Goal: Find specific page/section: Find specific page/section

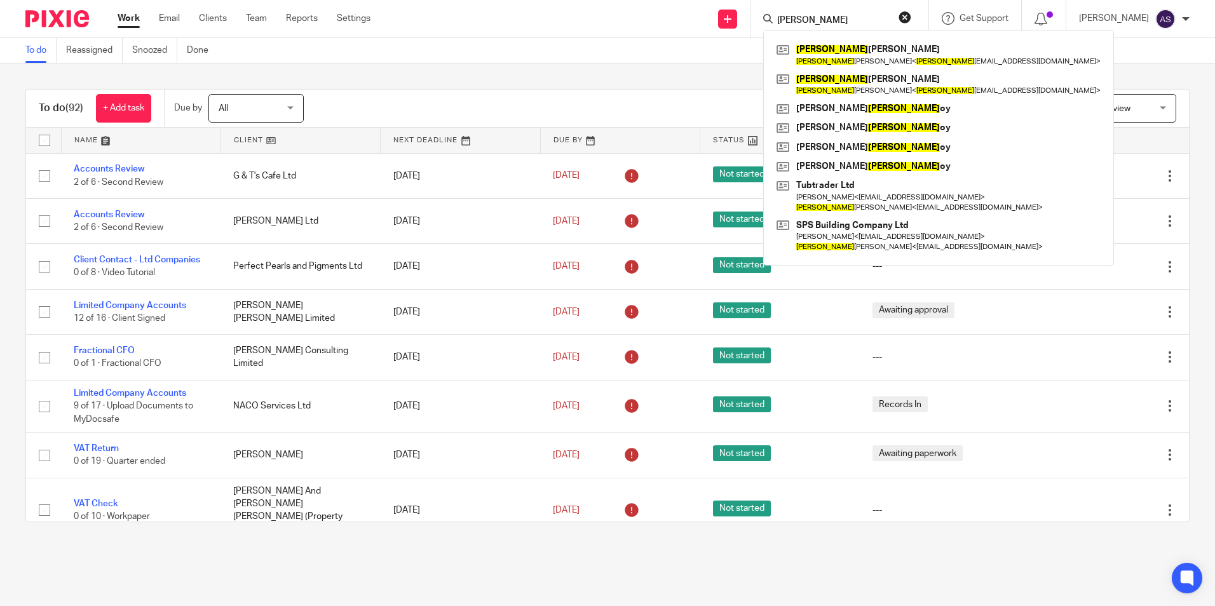
drag, startPoint x: 677, startPoint y: 63, endPoint x: 746, endPoint y: 22, distance: 80.8
click at [677, 63] on div "To do Reassigned Snoozed Done" at bounding box center [607, 50] width 1215 height 25
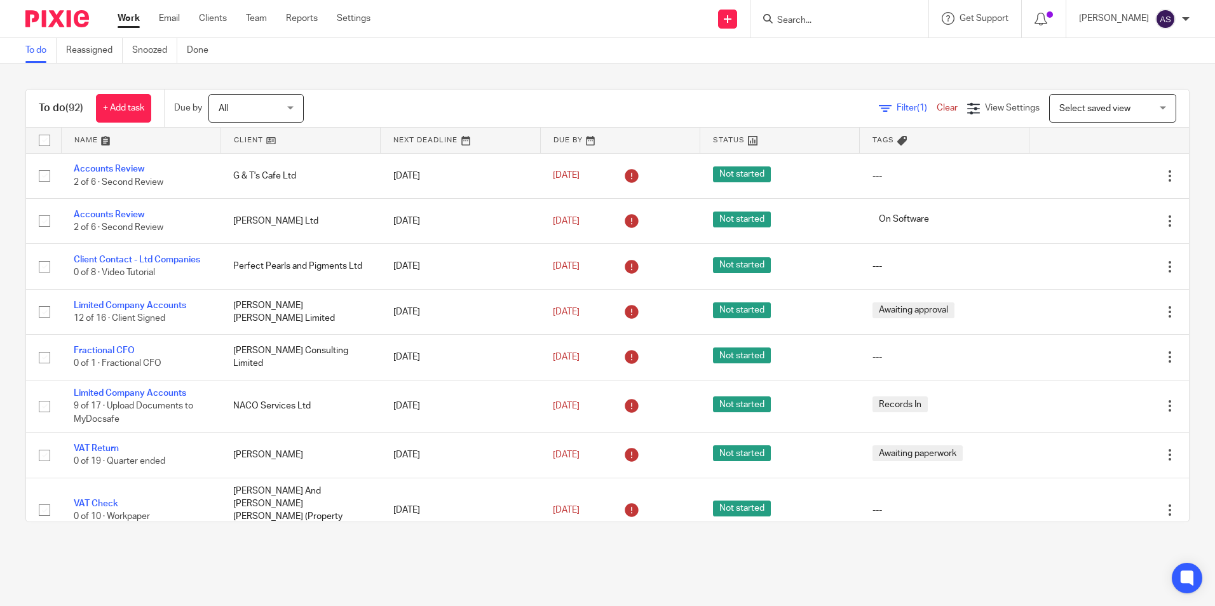
click at [813, 20] on input "Search" at bounding box center [833, 20] width 114 height 11
click at [818, 28] on div at bounding box center [839, 18] width 178 height 37
click at [818, 17] on input "Search" at bounding box center [833, 20] width 114 height 11
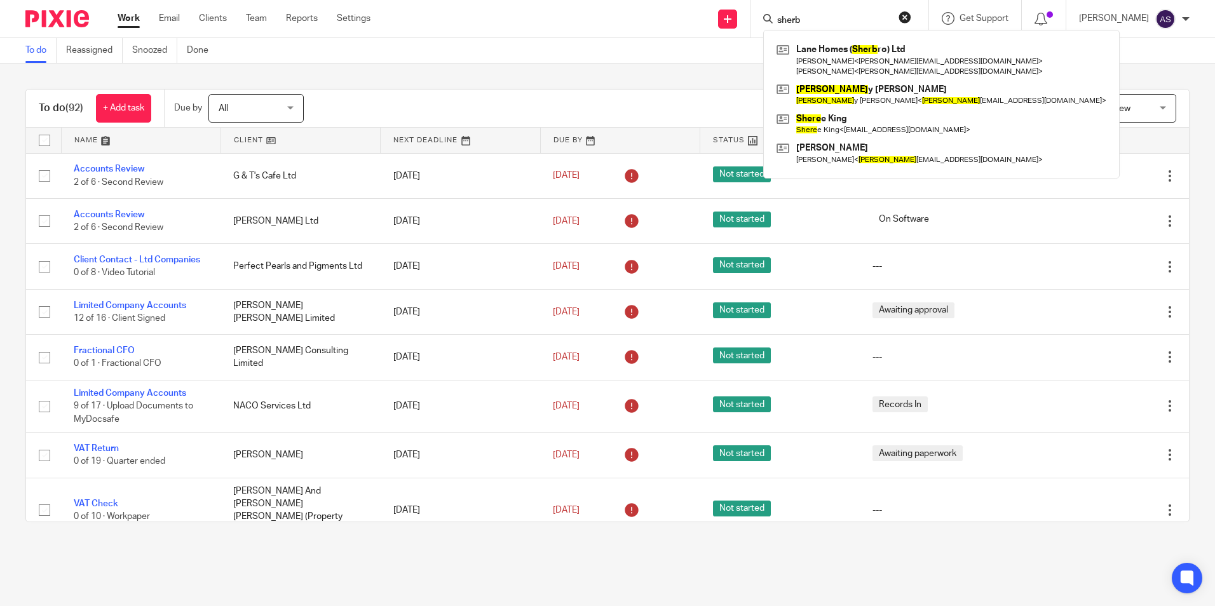
type input "sherb"
click button "submit" at bounding box center [0, 0] width 0 height 0
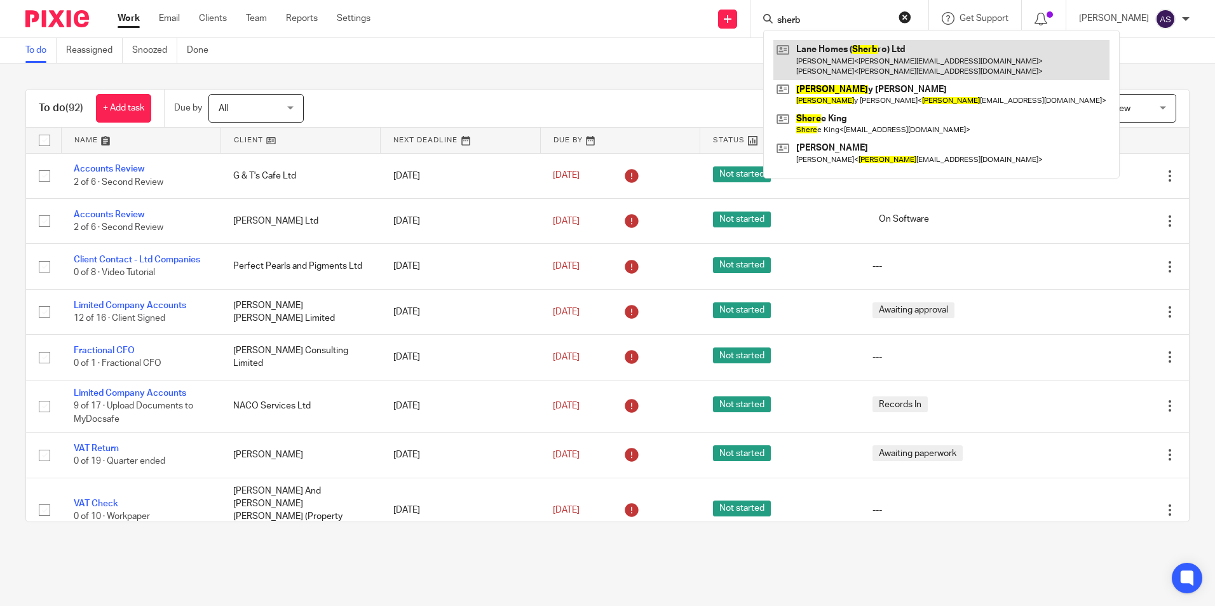
click at [816, 65] on link at bounding box center [941, 59] width 336 height 39
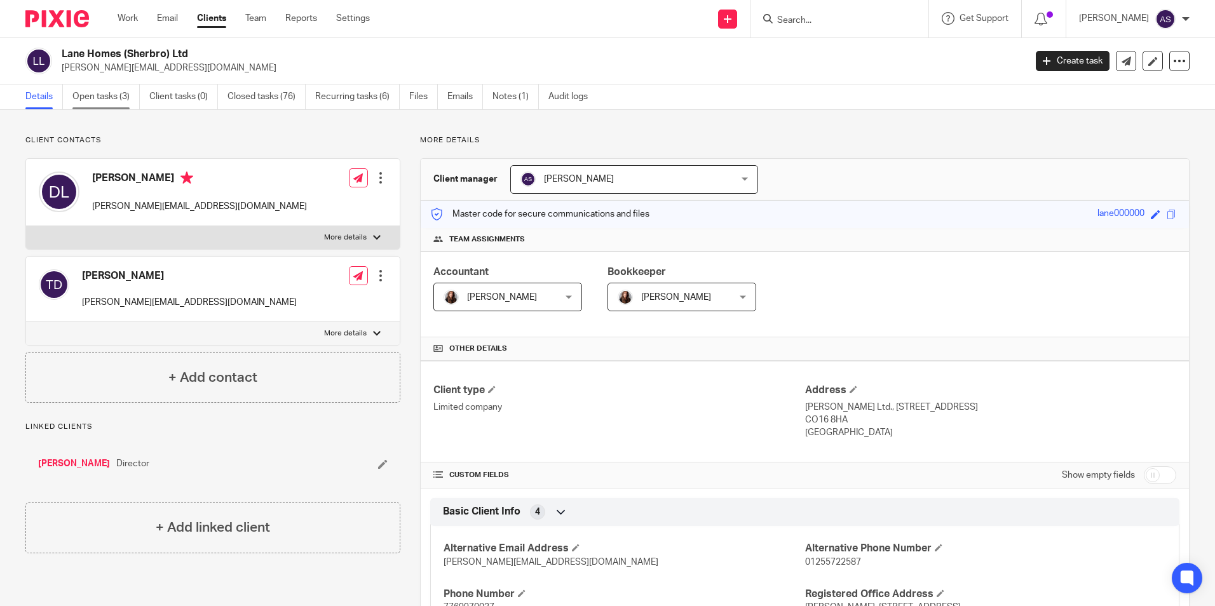
click at [95, 92] on link "Open tasks (3)" at bounding box center [105, 96] width 67 height 25
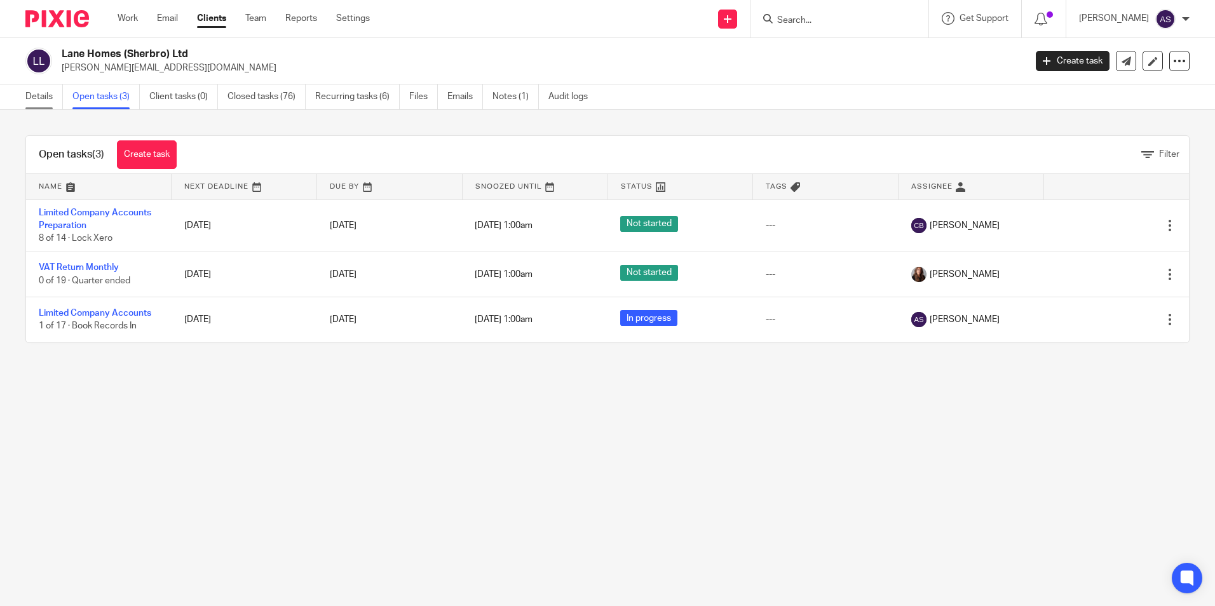
click at [41, 104] on link "Details" at bounding box center [43, 96] width 37 height 25
